Goal: Information Seeking & Learning: Find specific fact

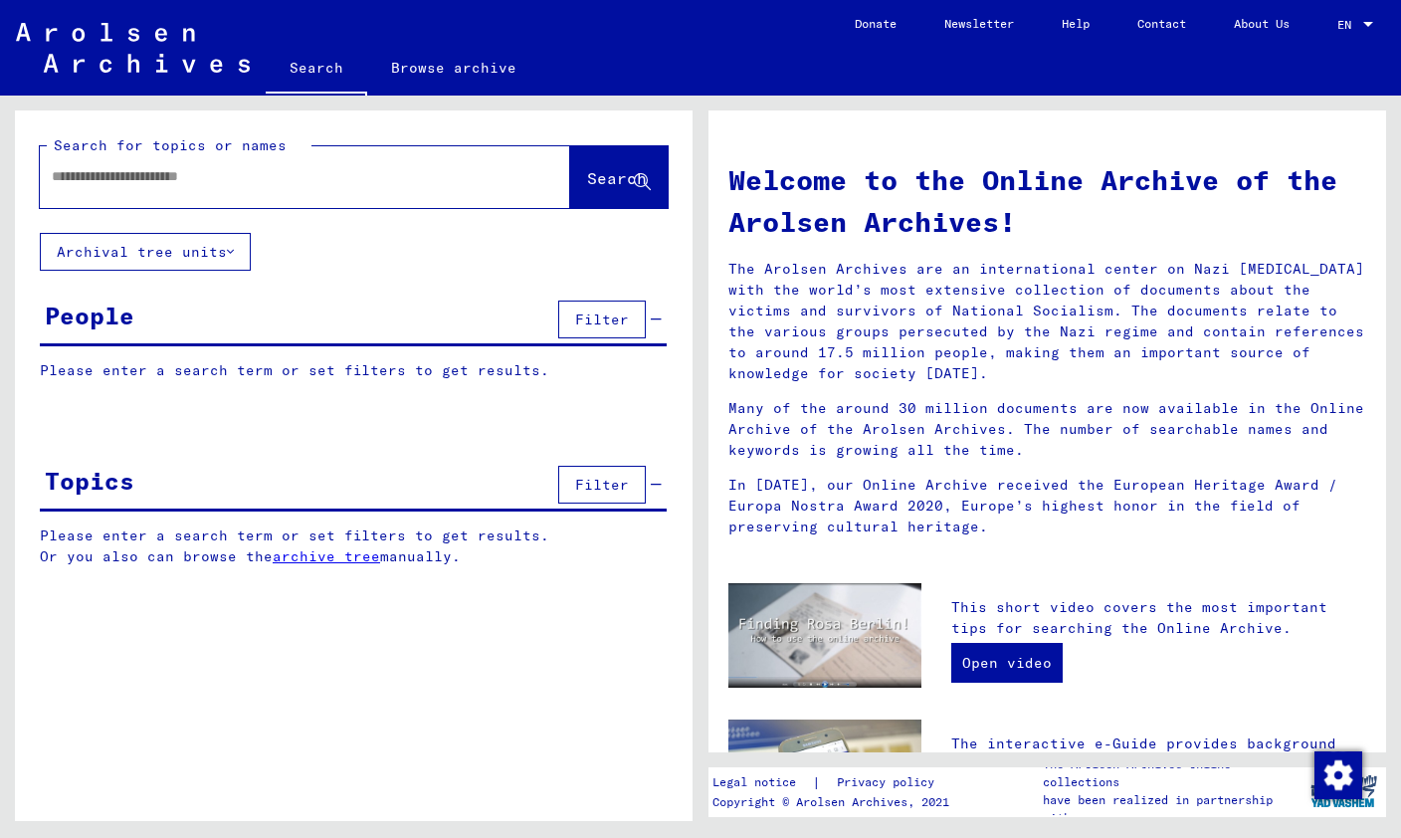
click at [384, 176] on input "text" at bounding box center [281, 176] width 459 height 21
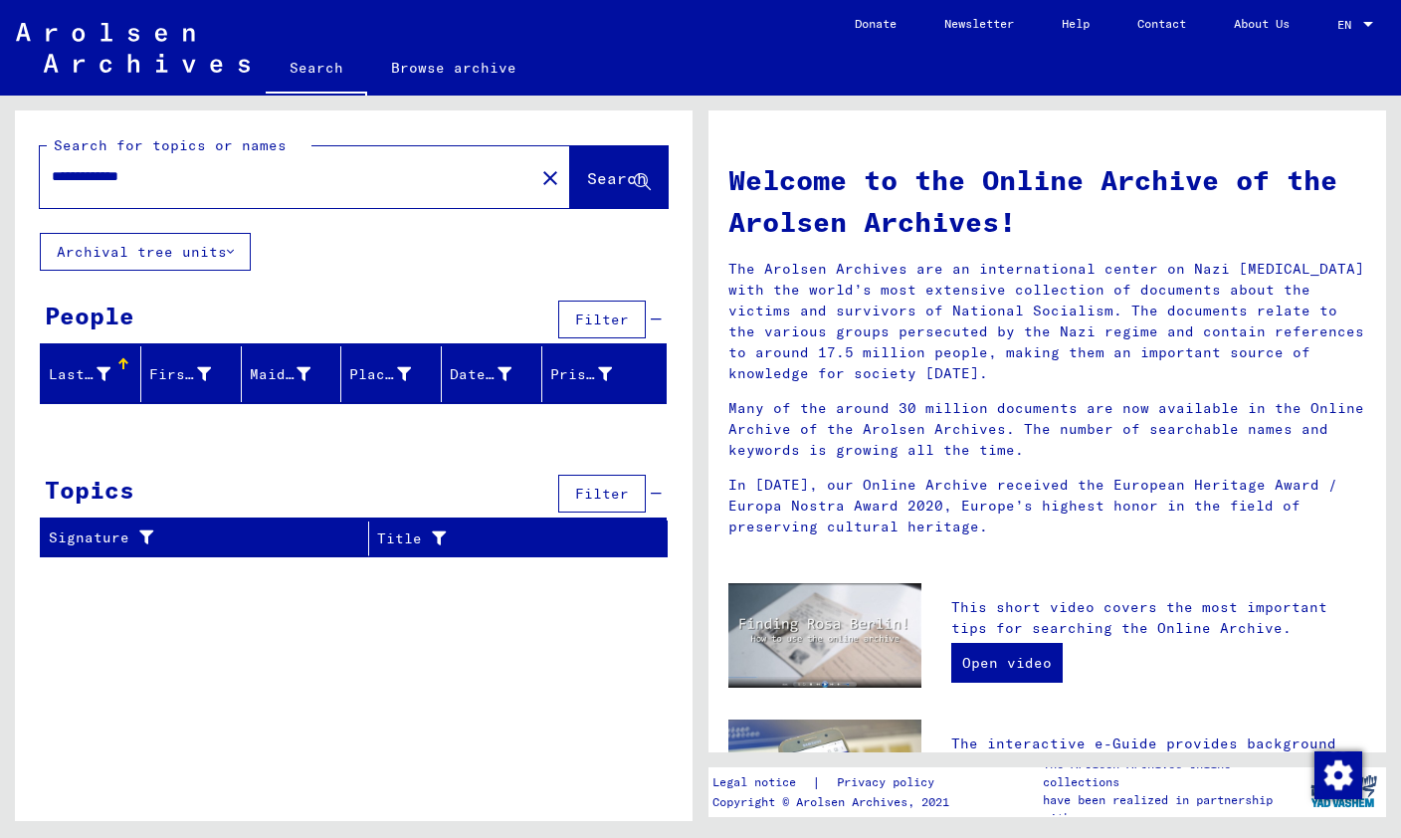
type input "**********"
click at [538, 182] on mat-icon "close" at bounding box center [550, 178] width 24 height 24
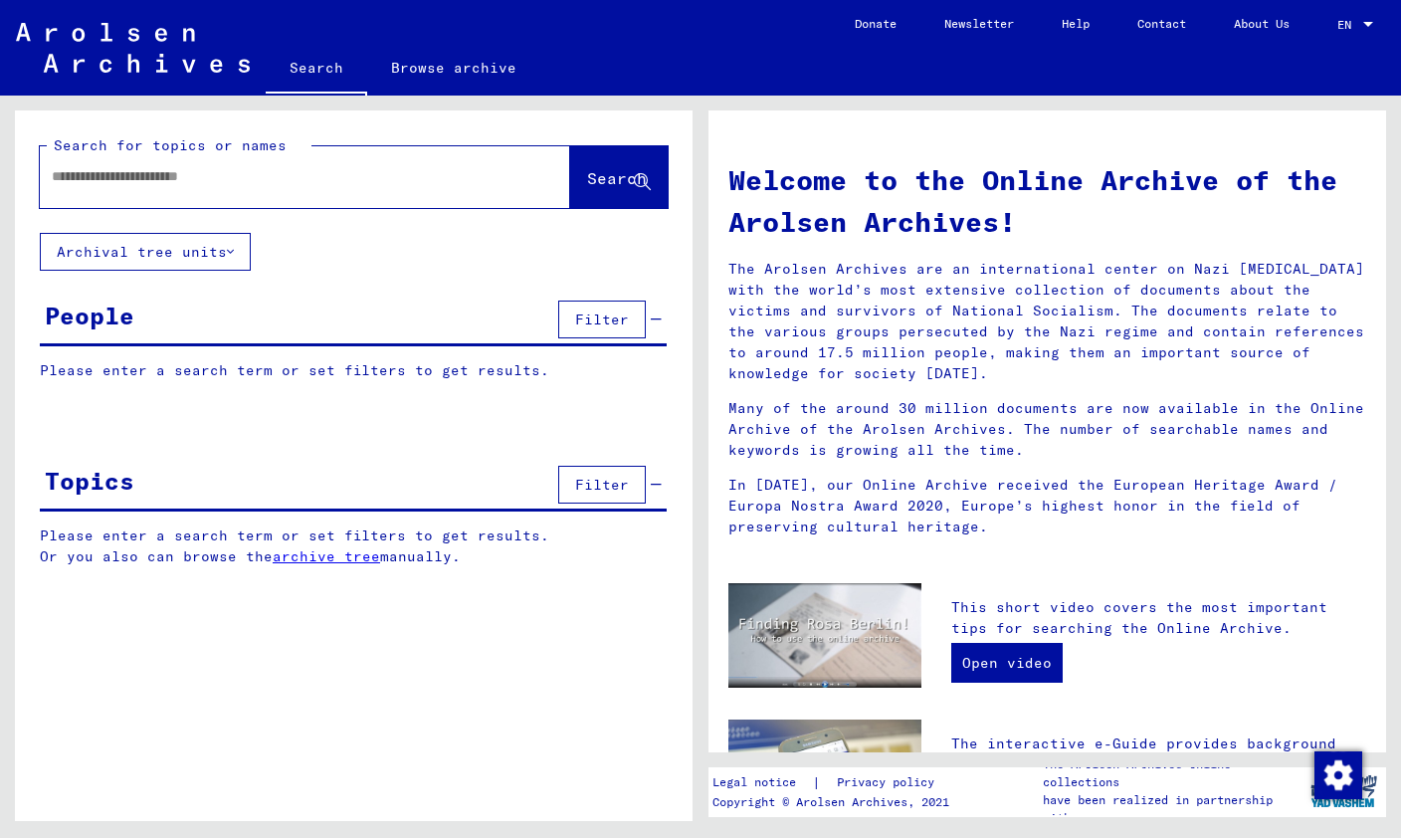
click at [446, 182] on input "text" at bounding box center [281, 176] width 459 height 21
type input "*********"
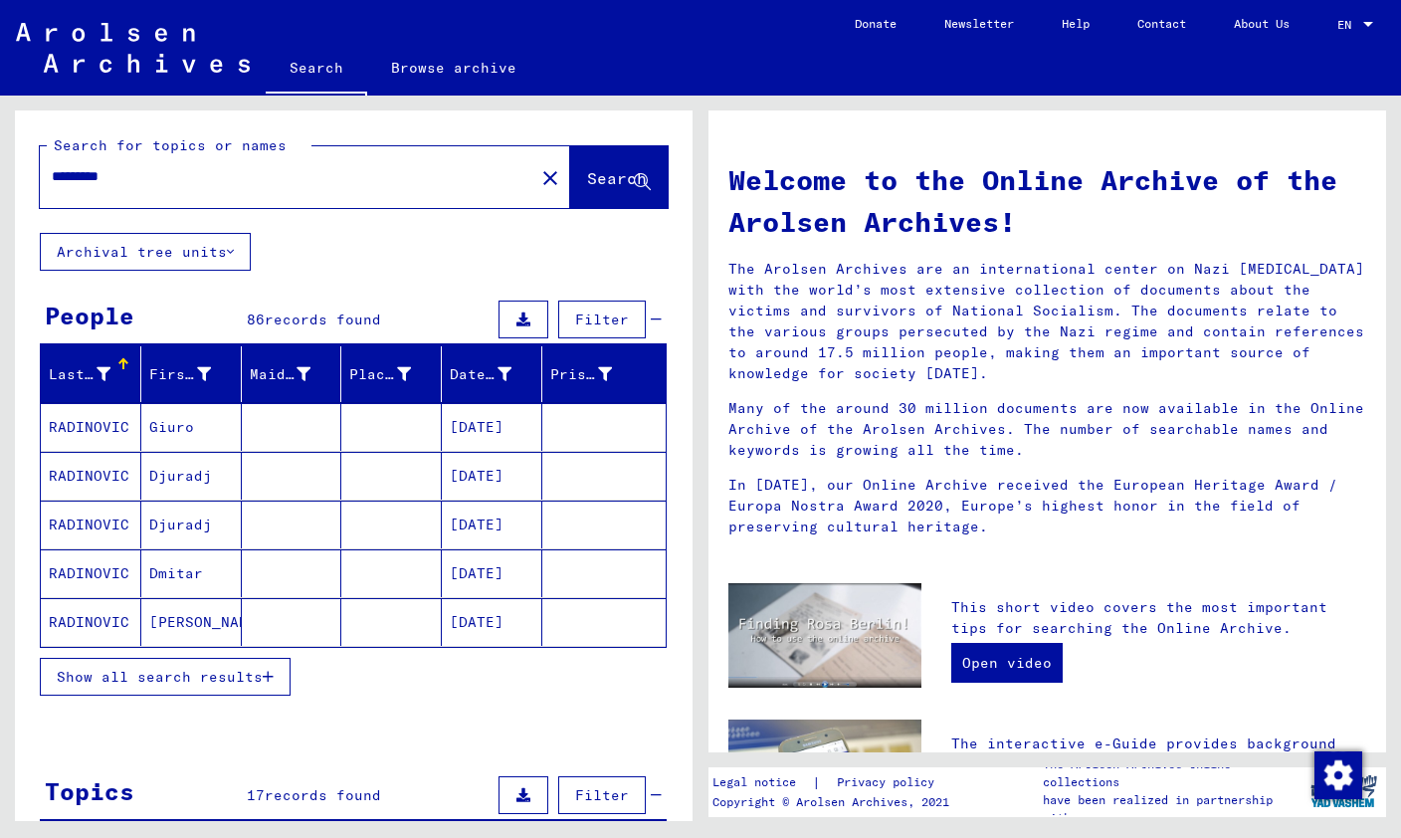
click at [97, 408] on mat-cell "RADINOVIC" at bounding box center [91, 427] width 100 height 48
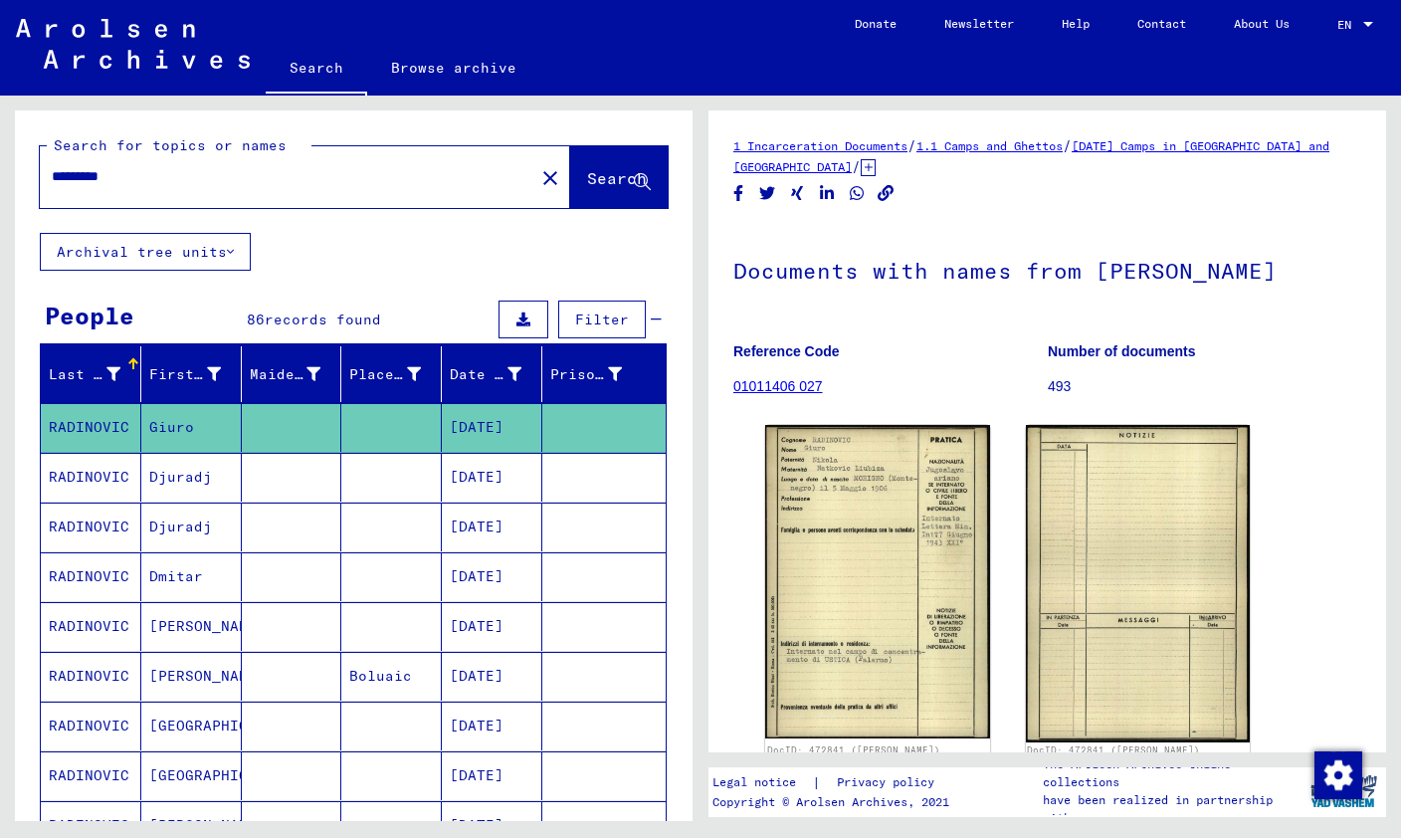
click at [82, 476] on mat-cell "RADINOVIC" at bounding box center [91, 477] width 100 height 49
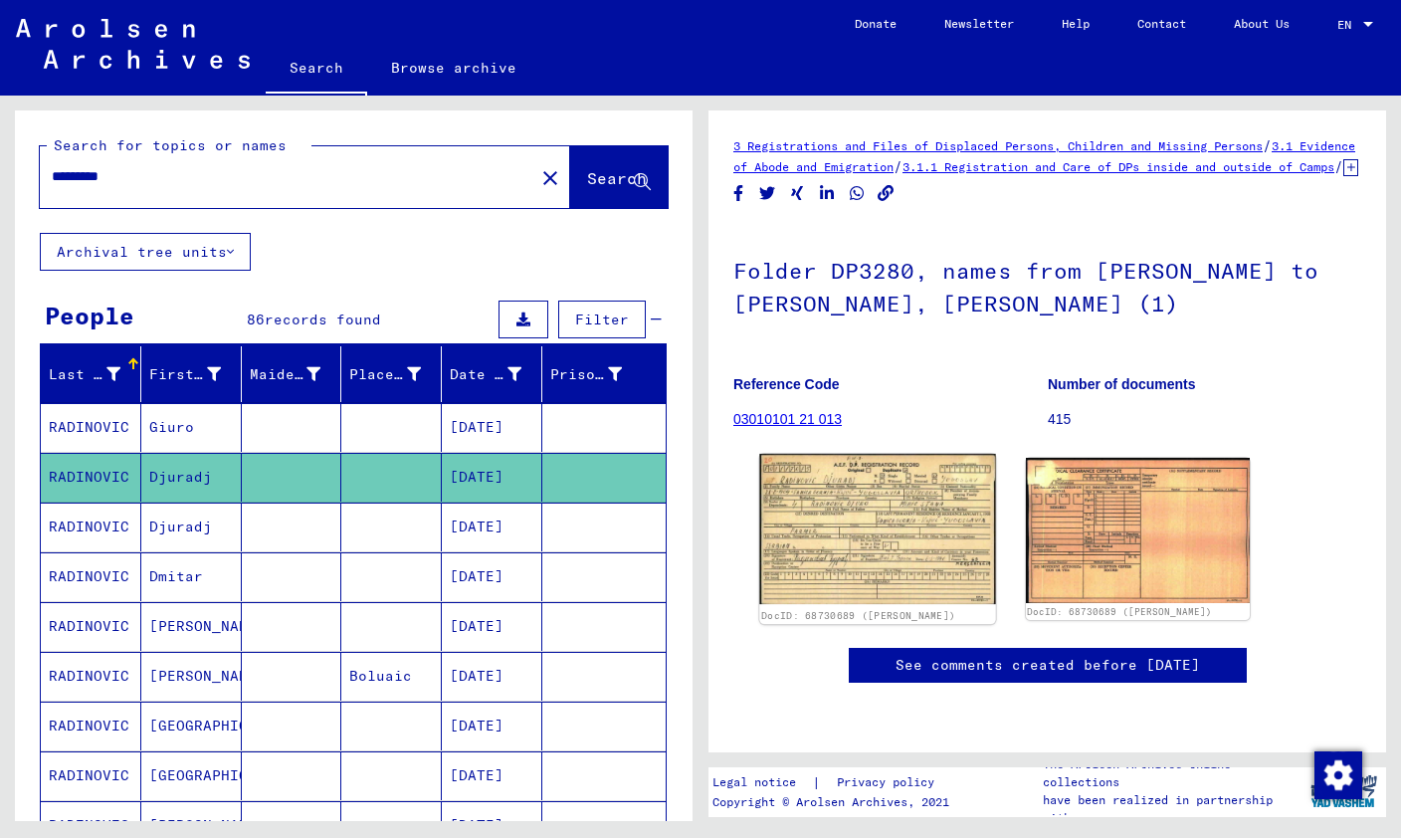
click at [916, 537] on img at bounding box center [877, 529] width 236 height 150
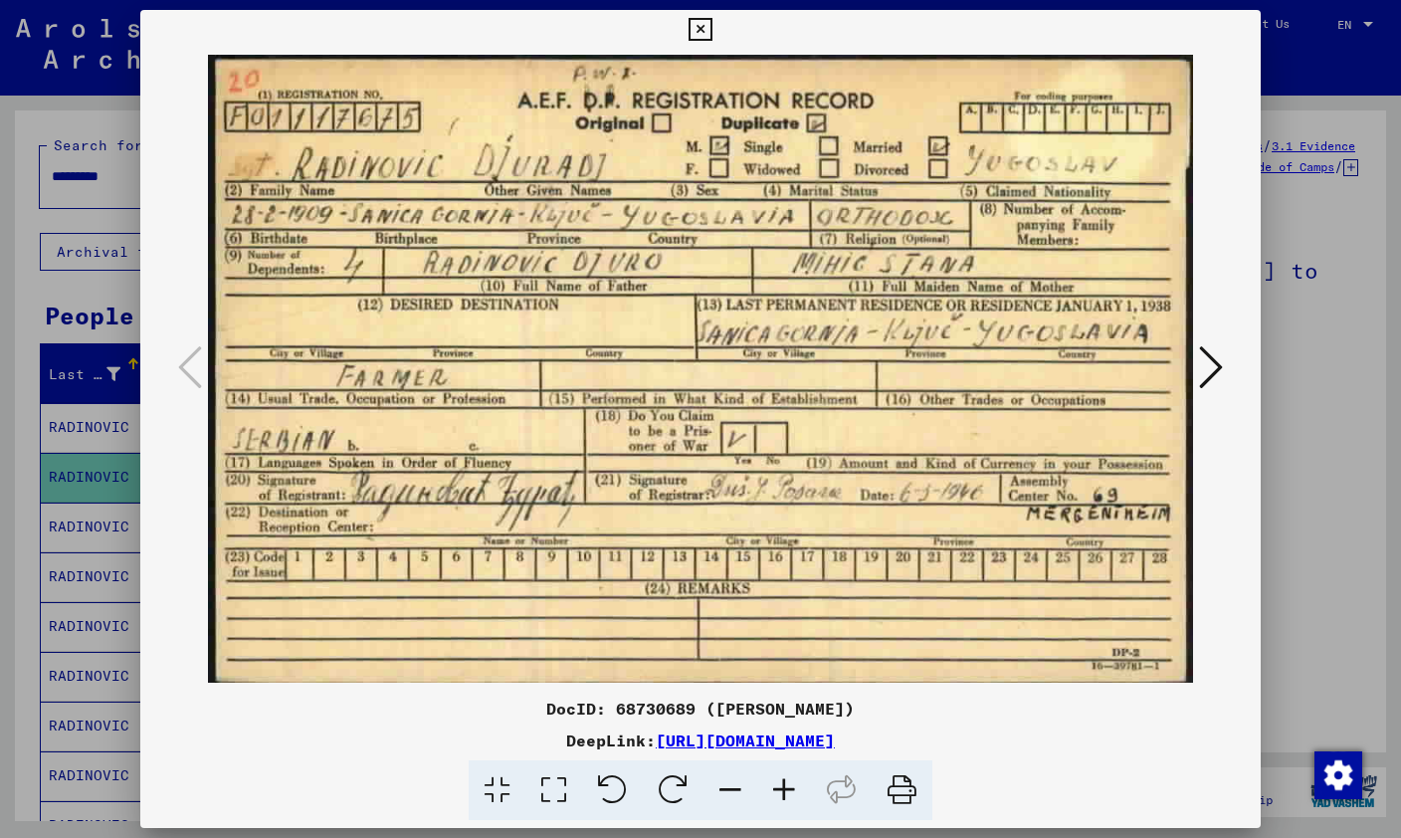
click at [711, 36] on icon at bounding box center [700, 30] width 23 height 24
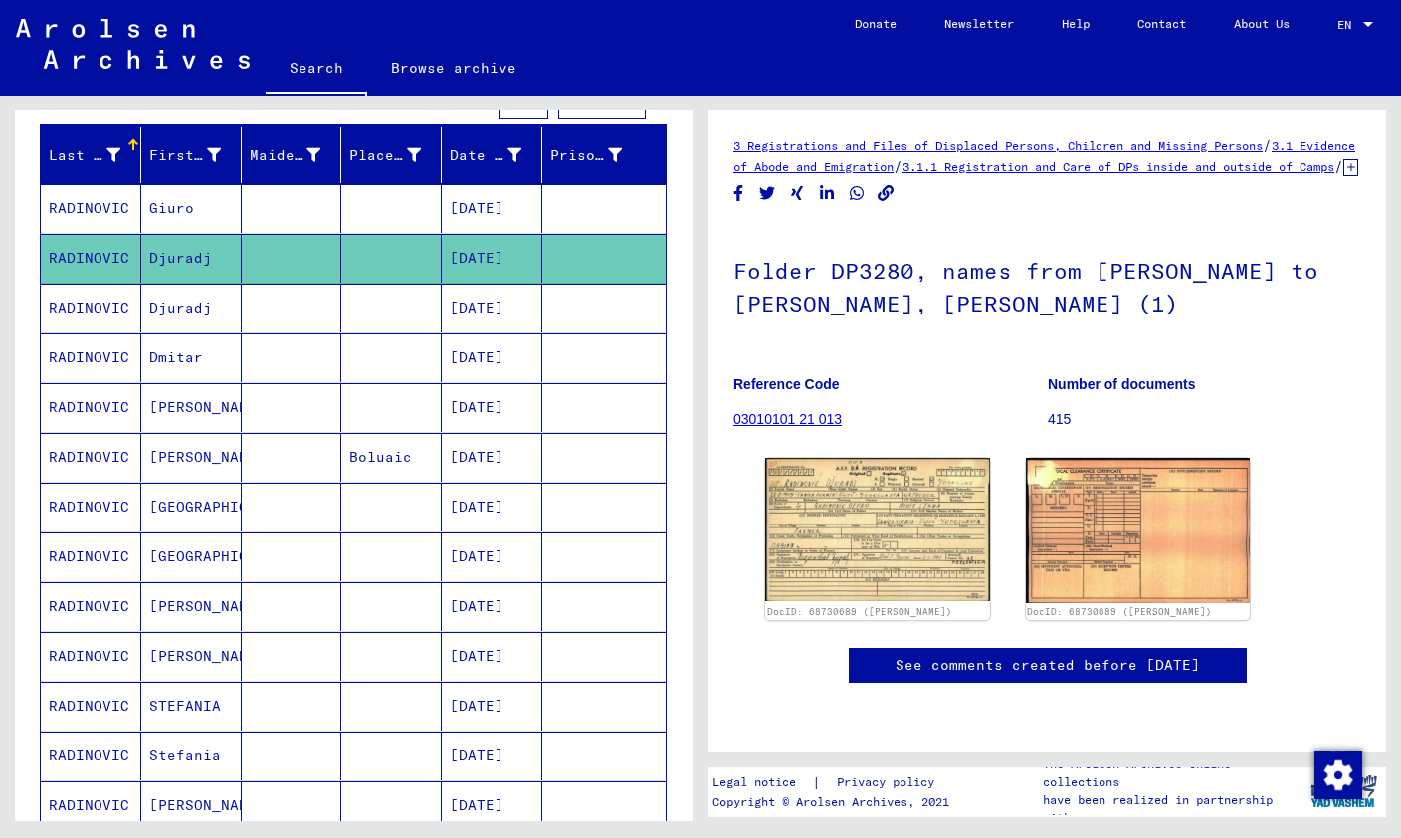
scroll to position [46, 0]
click at [100, 754] on icon at bounding box center [83, 758] width 50 height 80
click at [97, 756] on icon at bounding box center [83, 758] width 50 height 80
click at [182, 781] on mat-cell "[PERSON_NAME]" at bounding box center [191, 805] width 100 height 49
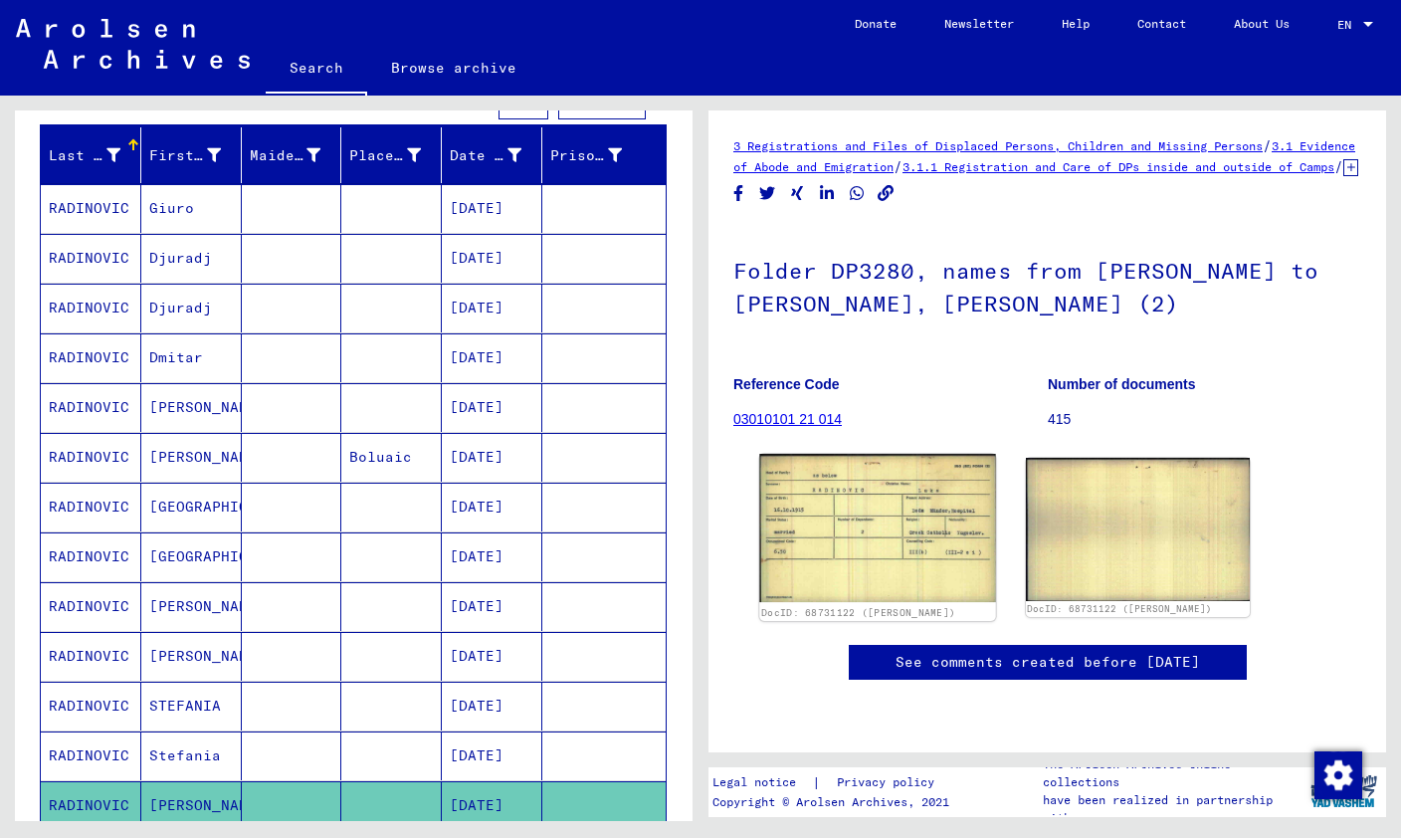
click at [927, 481] on img at bounding box center [877, 528] width 236 height 148
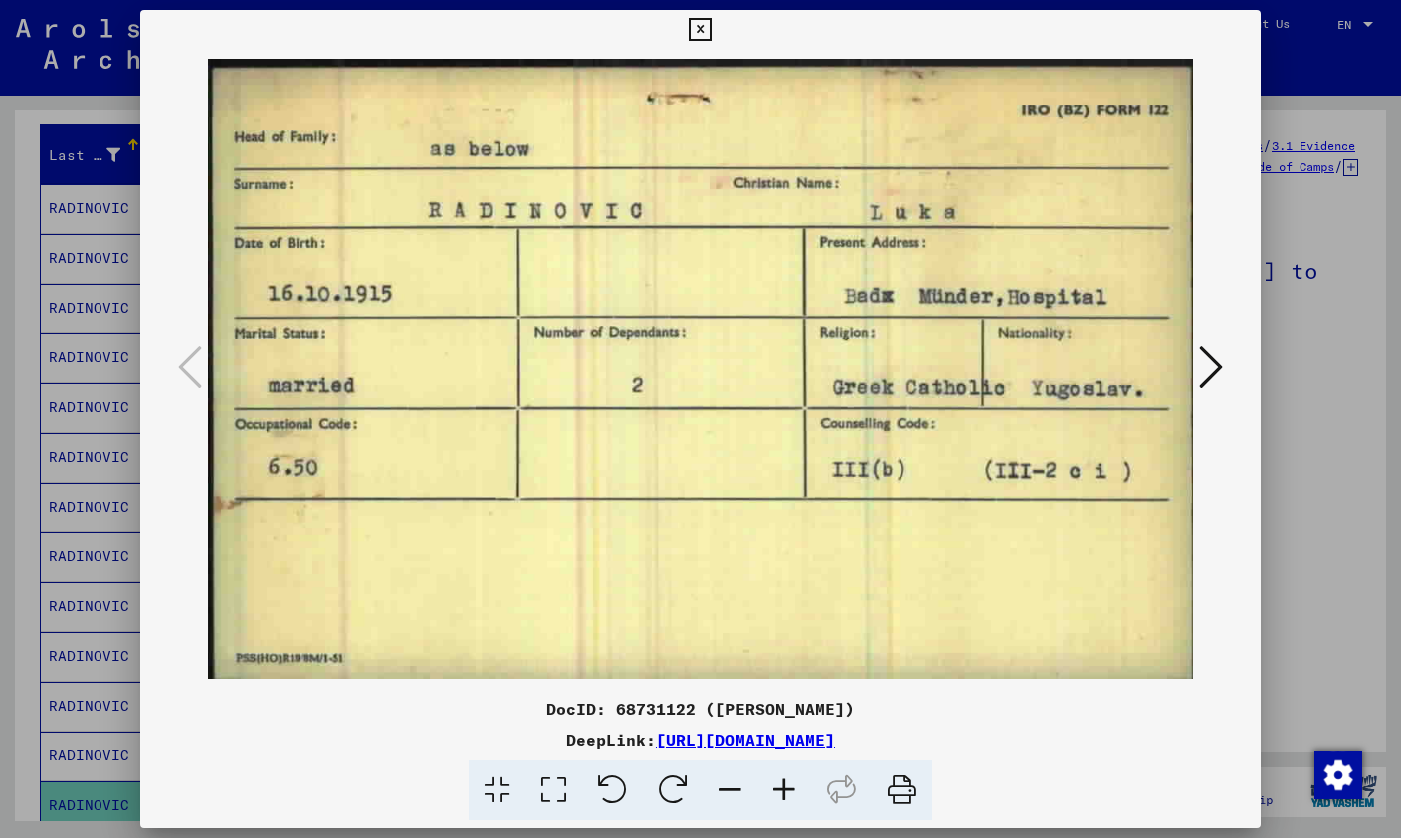
click at [1226, 366] on button at bounding box center [1211, 368] width 36 height 57
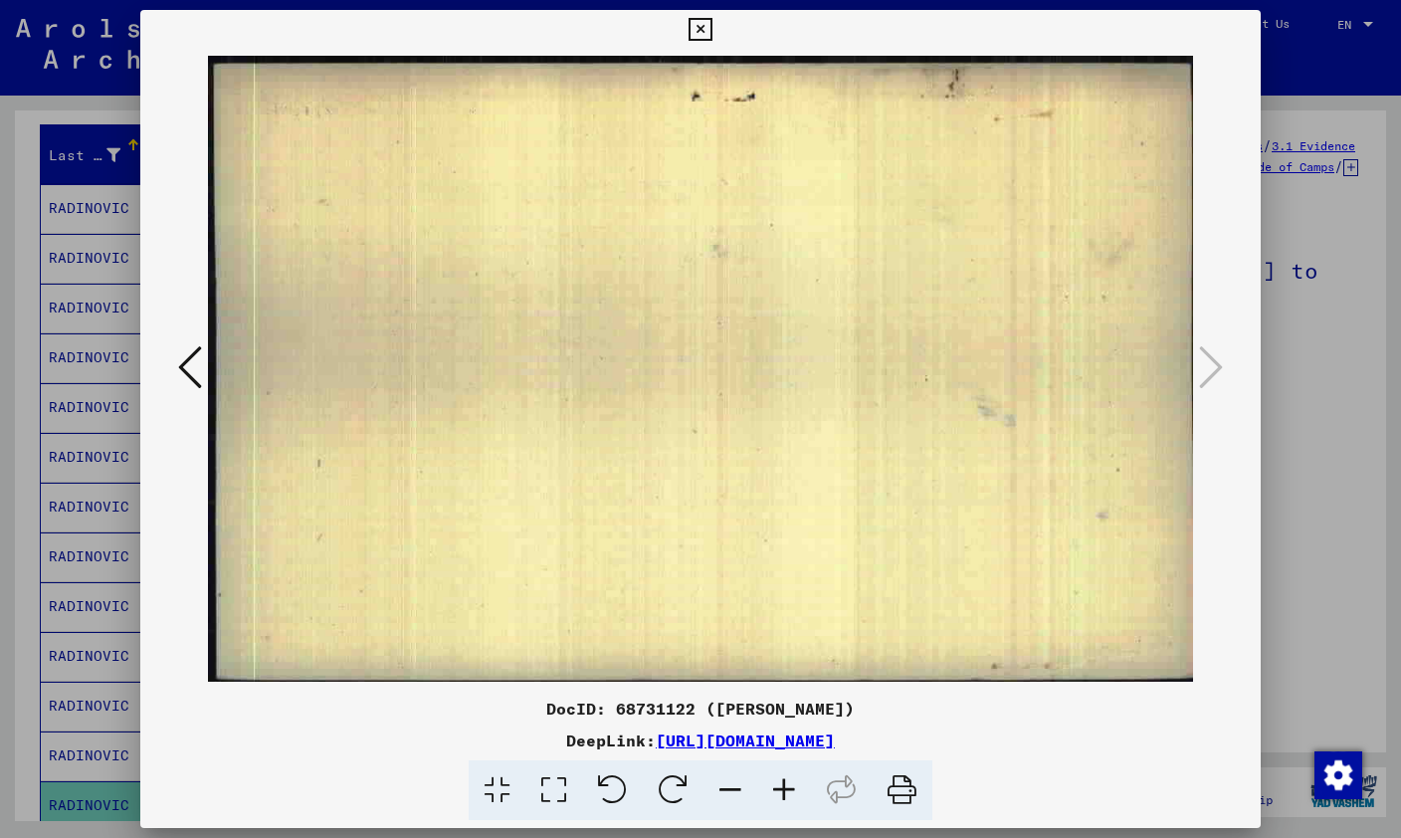
click at [717, 45] on button at bounding box center [700, 30] width 35 height 40
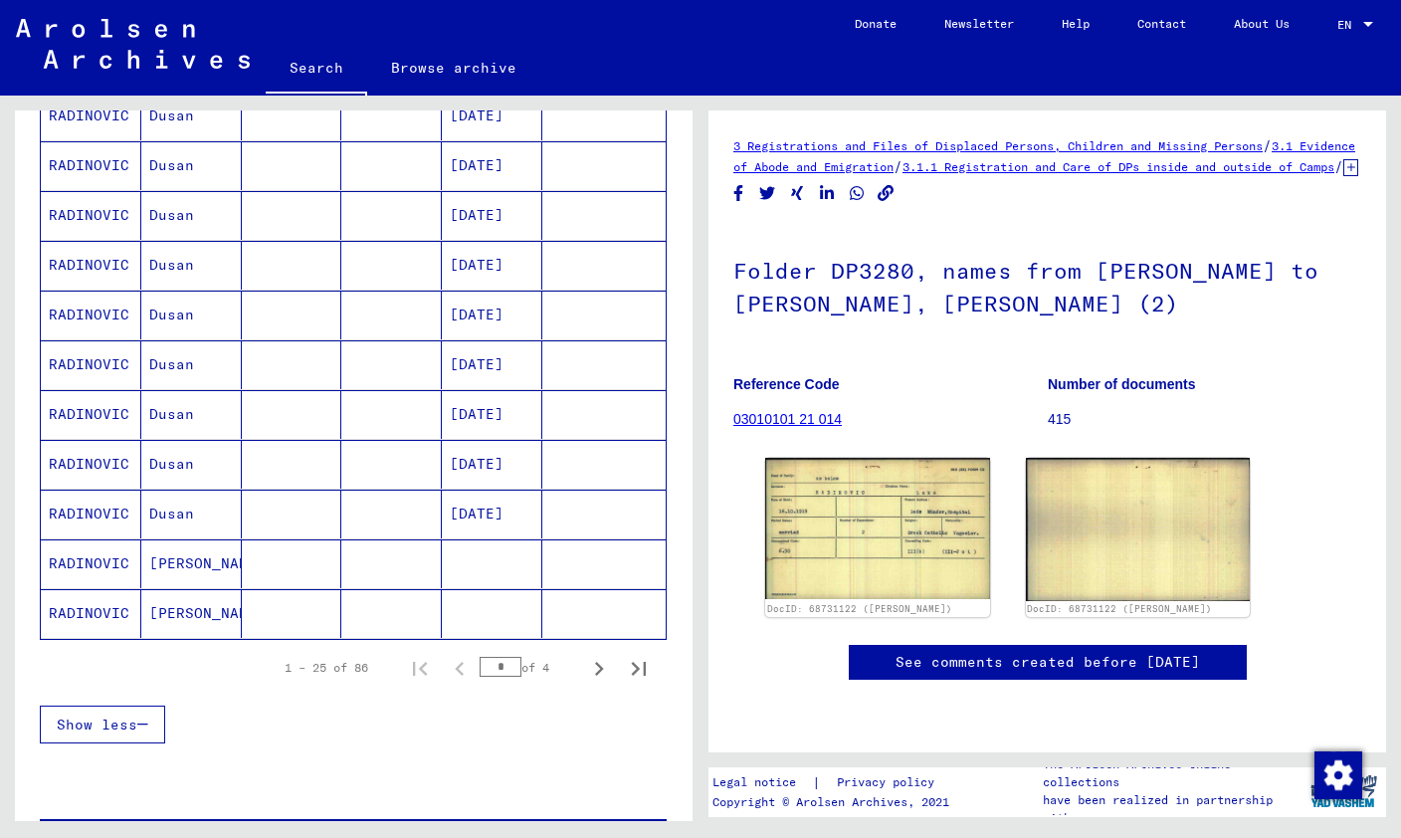
scroll to position [1008, 0]
click at [112, 490] on mat-cell "RADINOVIC" at bounding box center [91, 514] width 100 height 49
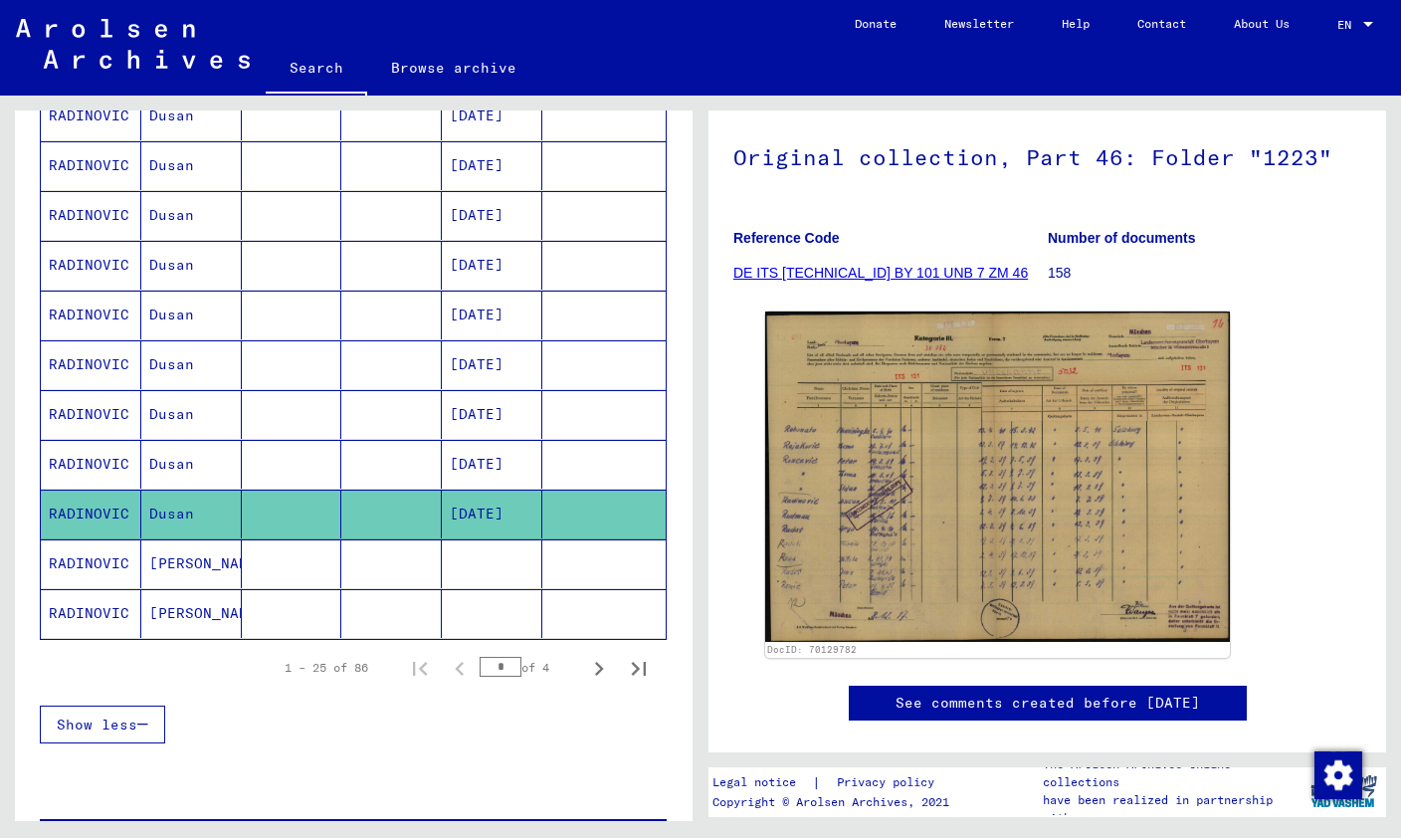
scroll to position [134, 0]
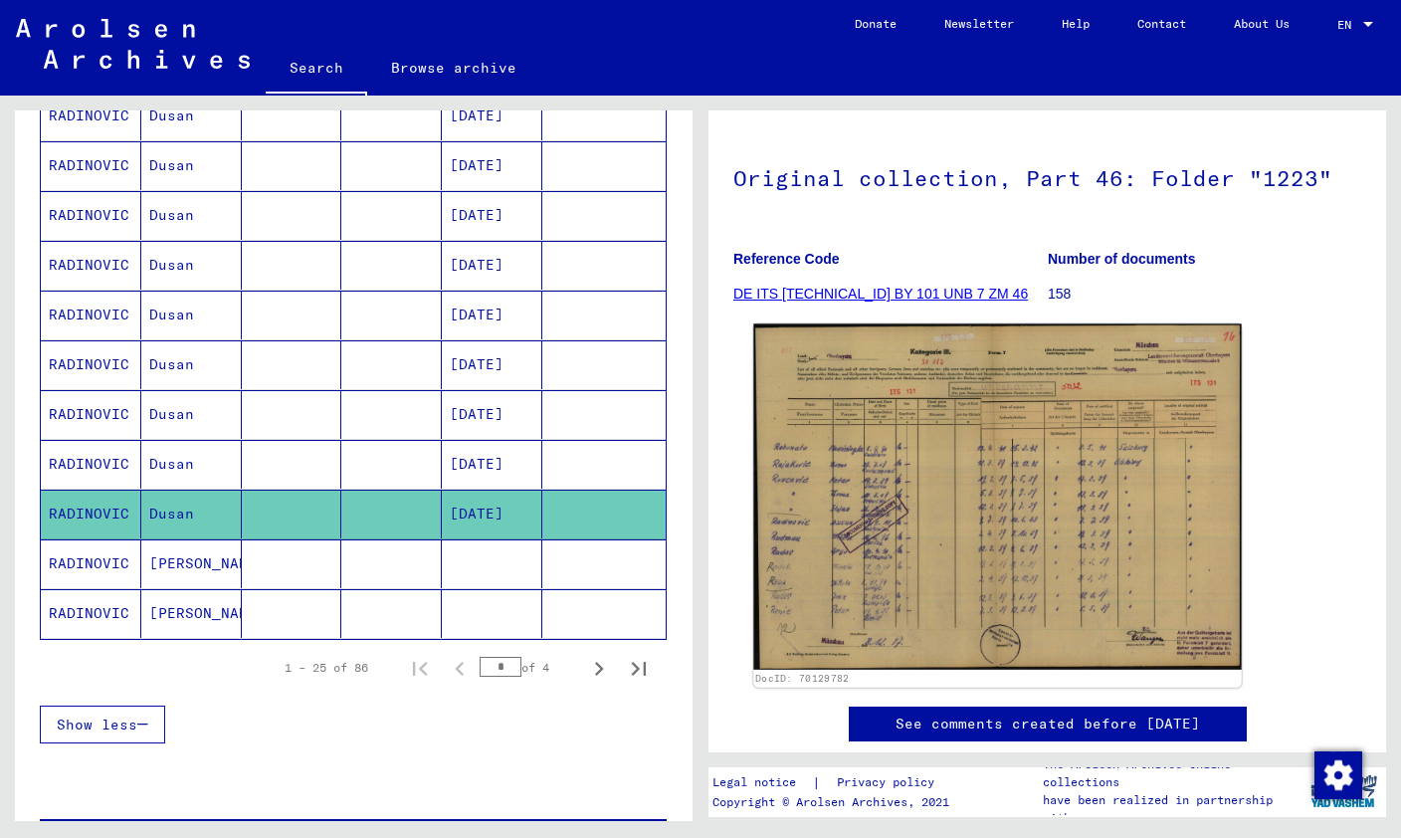
drag, startPoint x: 1013, startPoint y: 625, endPoint x: 1037, endPoint y: 546, distance: 82.2
click at [1037, 546] on img at bounding box center [997, 497] width 488 height 346
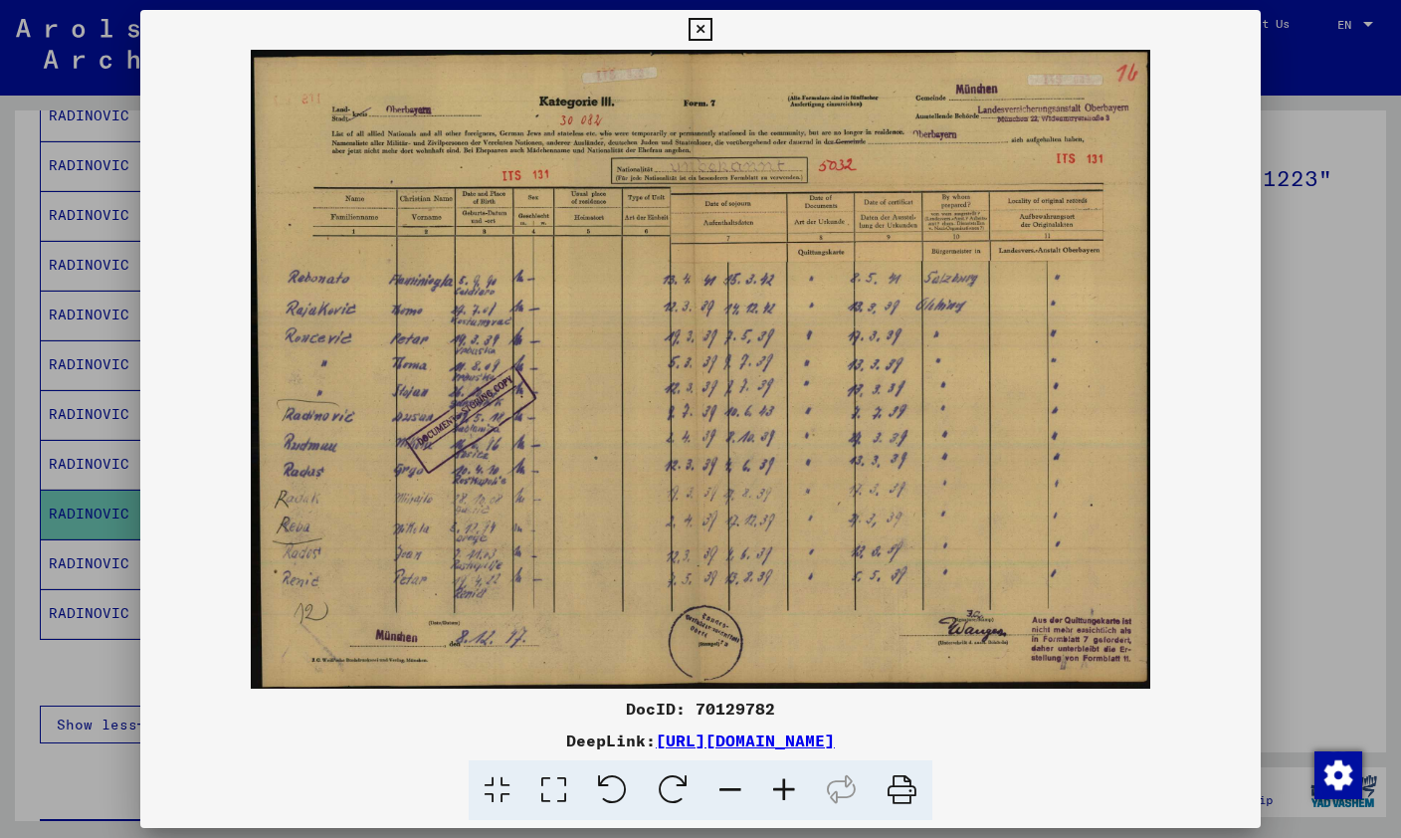
click at [546, 478] on img at bounding box center [700, 369] width 1120 height 639
click at [521, 487] on img at bounding box center [700, 369] width 1120 height 639
click at [908, 419] on img at bounding box center [700, 369] width 1120 height 639
click at [717, 42] on div at bounding box center [700, 30] width 35 height 40
click at [717, 33] on button at bounding box center [700, 30] width 35 height 40
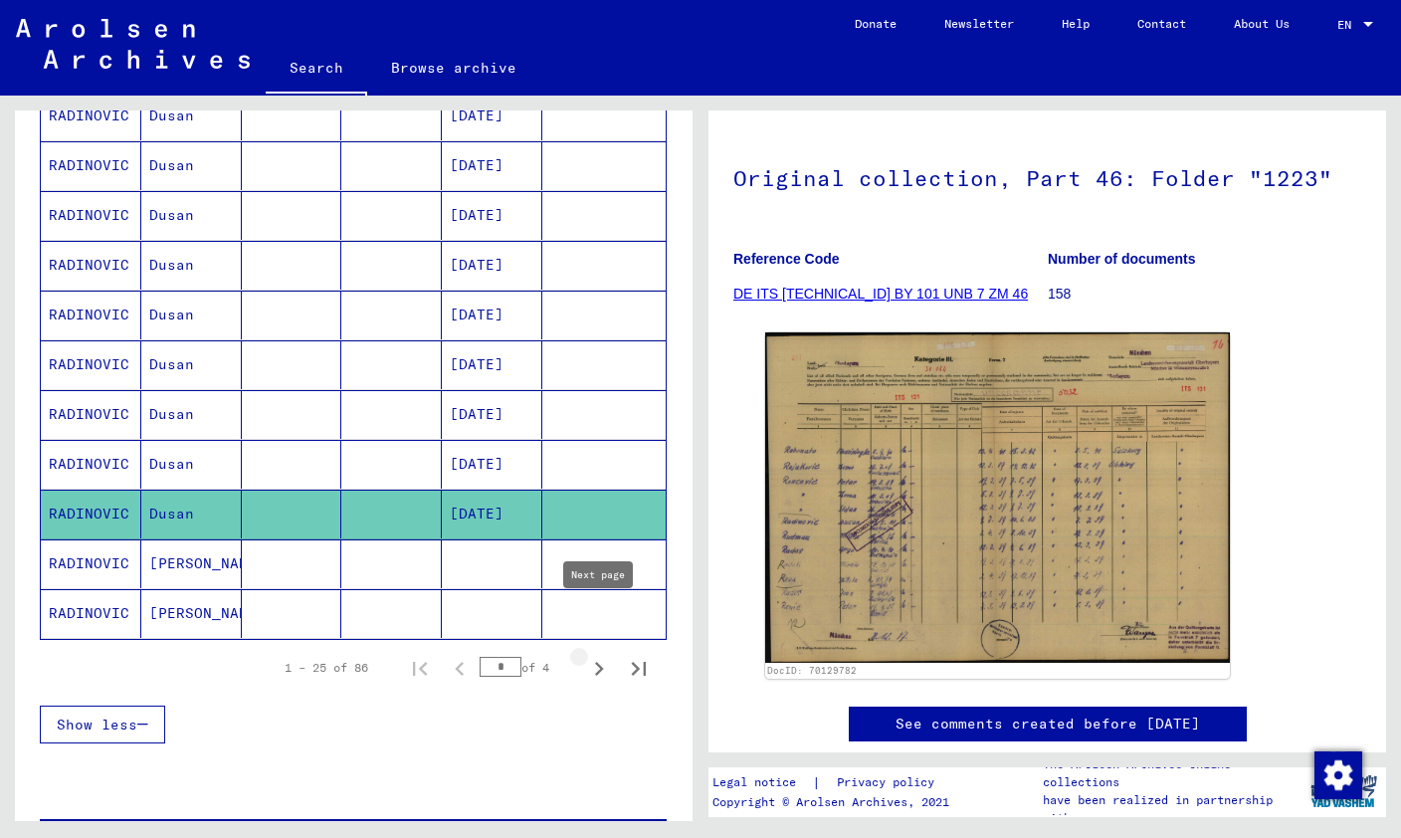
click at [608, 655] on icon "Next page" at bounding box center [599, 669] width 28 height 28
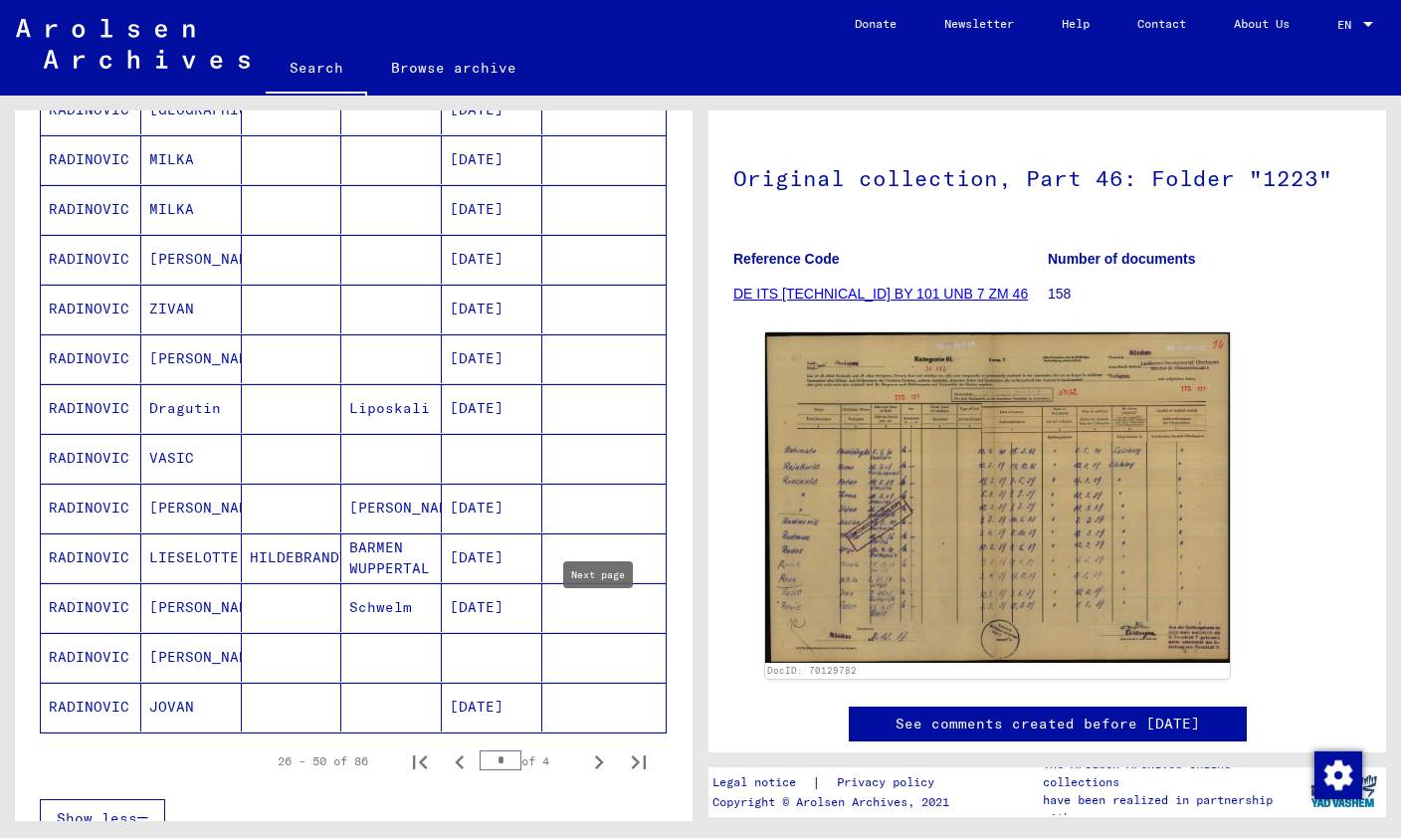
scroll to position [915, 0]
click at [600, 747] on icon "Next page" at bounding box center [599, 761] width 28 height 28
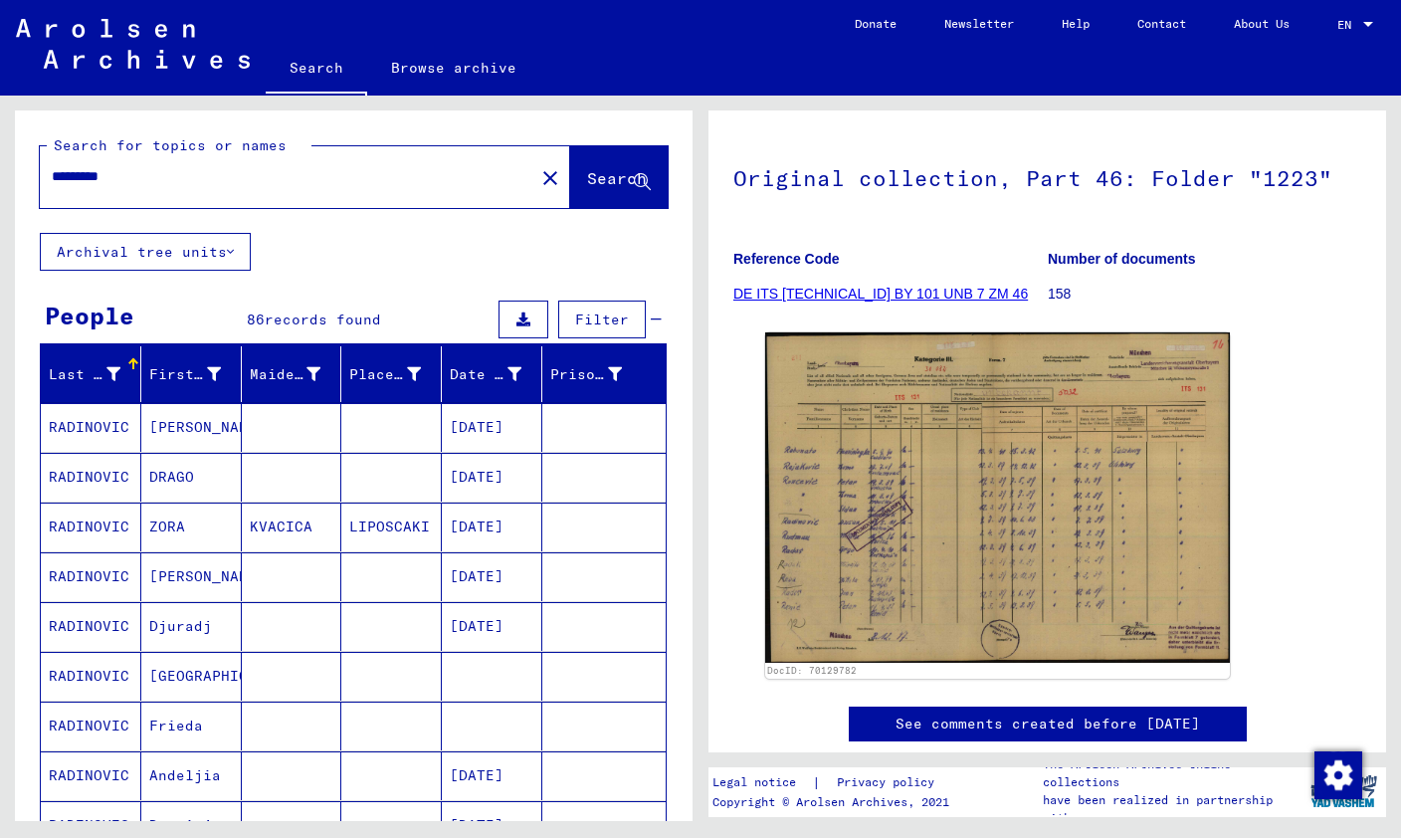
scroll to position [0, 0]
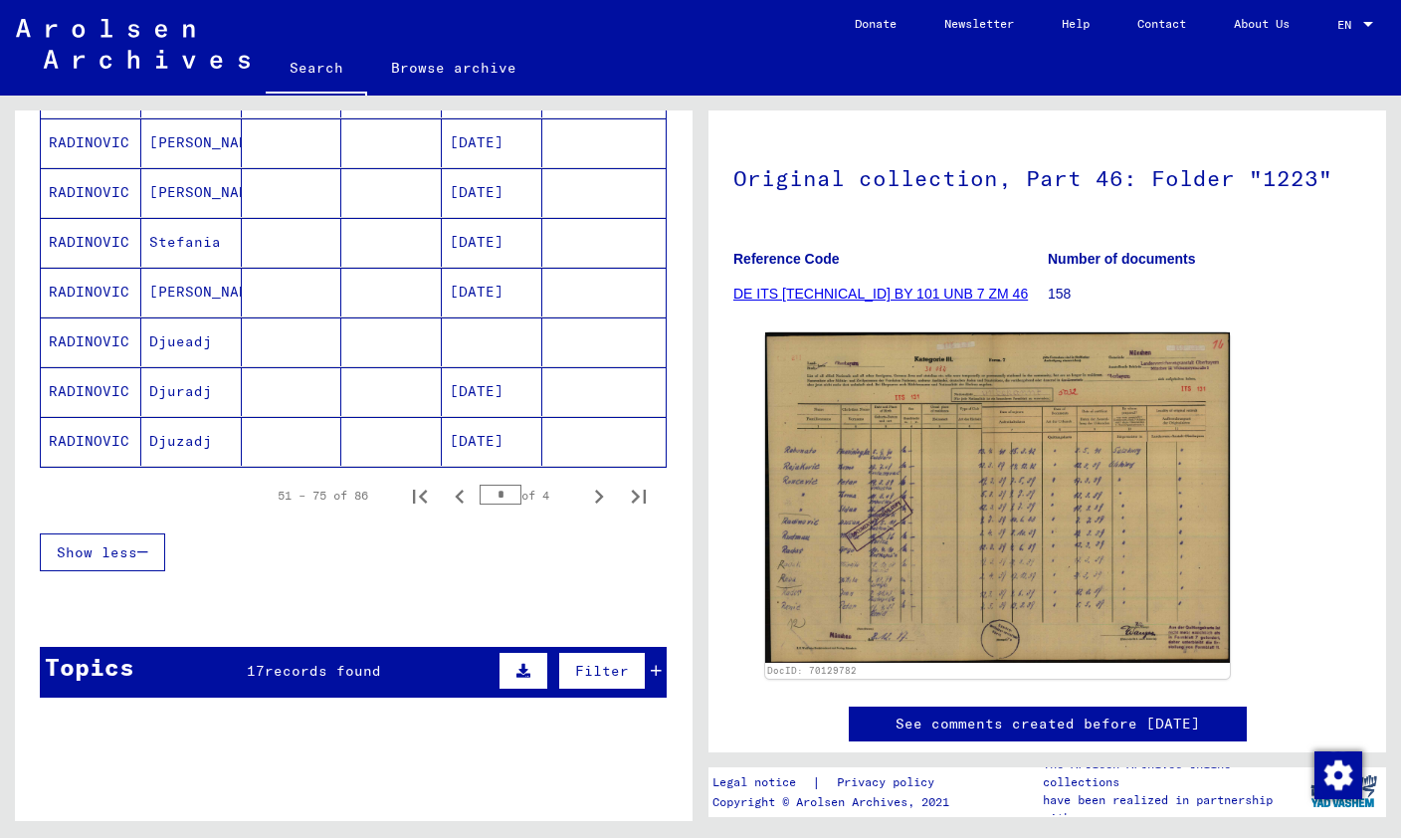
click at [592, 483] on icon "Next page" at bounding box center [599, 497] width 28 height 28
type input "*"
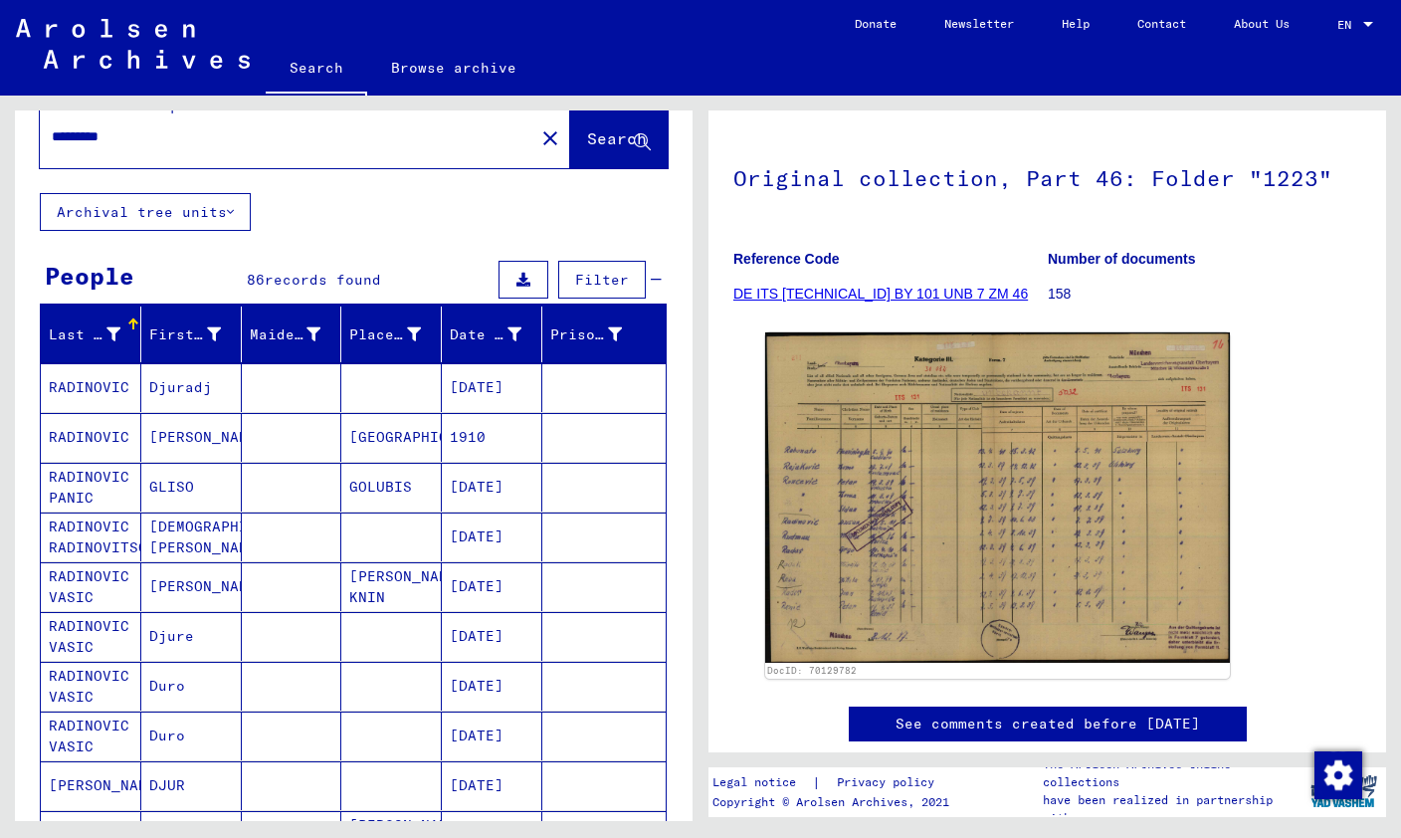
scroll to position [35, 0]
